Goal: Share content: Share content

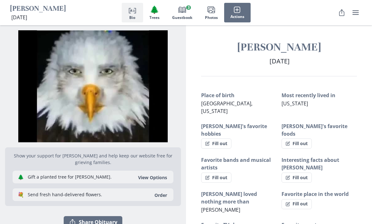
click at [216, 13] on button "Images Photos" at bounding box center [211, 13] width 26 height 20
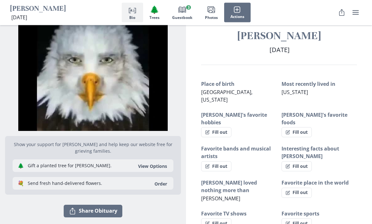
scroll to position [9, 0]
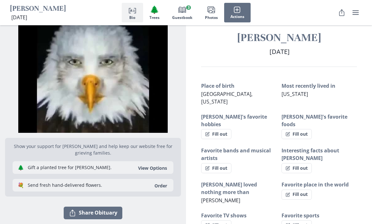
click at [219, 129] on button "Fill out" at bounding box center [216, 134] width 30 height 10
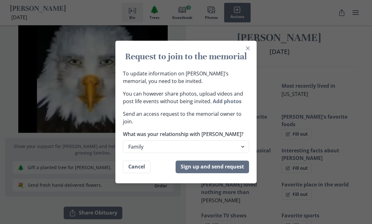
click at [234, 153] on select "Family Extended Family Friend Colleage Other" at bounding box center [186, 146] width 126 height 13
select select "friend"
click at [251, 53] on button "Close" at bounding box center [247, 48] width 10 height 10
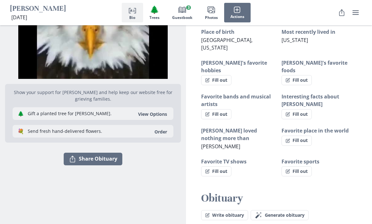
scroll to position [67, 0]
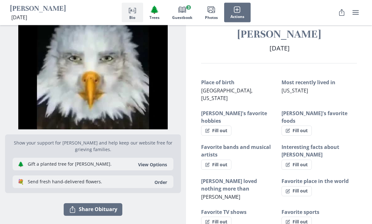
click at [82, 211] on button "Share Share Obituary" at bounding box center [93, 209] width 59 height 13
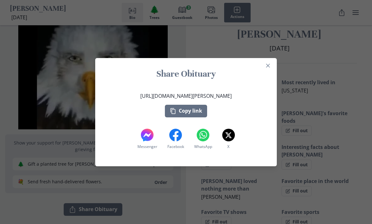
click at [197, 112] on button "Copy link" at bounding box center [186, 111] width 42 height 13
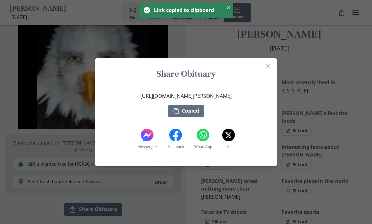
click at [269, 66] on icon "Close" at bounding box center [268, 66] width 4 height 4
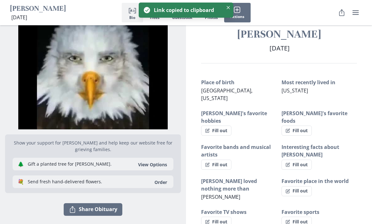
scroll to position [0, 0]
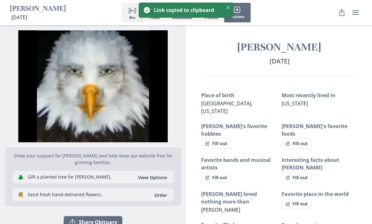
click at [343, 10] on icon "Share" at bounding box center [342, 13] width 8 height 8
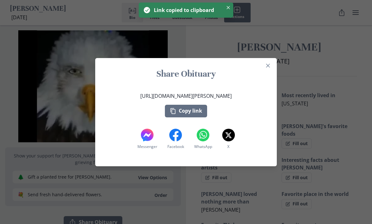
click at [270, 67] on button "Close" at bounding box center [268, 65] width 10 height 10
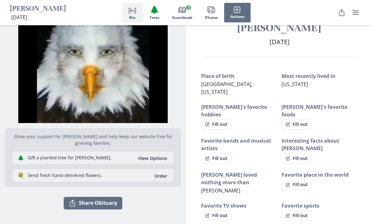
scroll to position [22, 0]
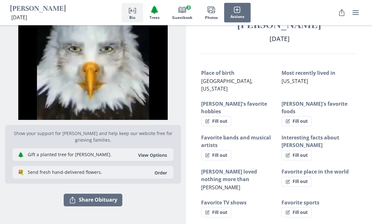
click at [78, 205] on button "Share Share Obituary" at bounding box center [93, 199] width 59 height 13
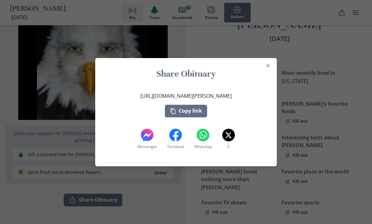
click at [264, 71] on button "Close" at bounding box center [268, 65] width 10 height 10
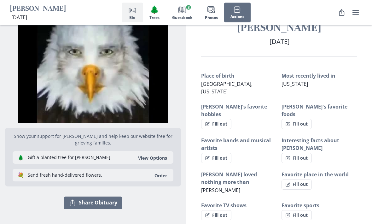
scroll to position [0, 0]
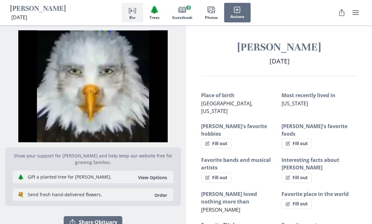
click at [96, 106] on img "Open photos full screen" at bounding box center [93, 86] width 176 height 112
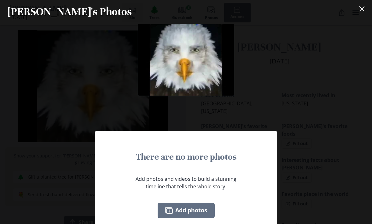
click at [364, 9] on icon "Close" at bounding box center [361, 8] width 5 height 5
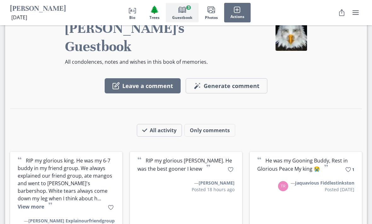
scroll to position [554, 0]
click at [166, 124] on button "All activity" at bounding box center [159, 130] width 45 height 13
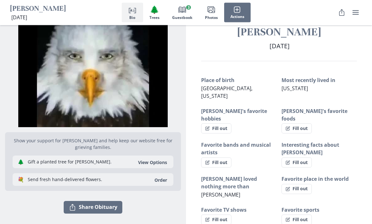
scroll to position [0, 0]
